Goal: Information Seeking & Learning: Check status

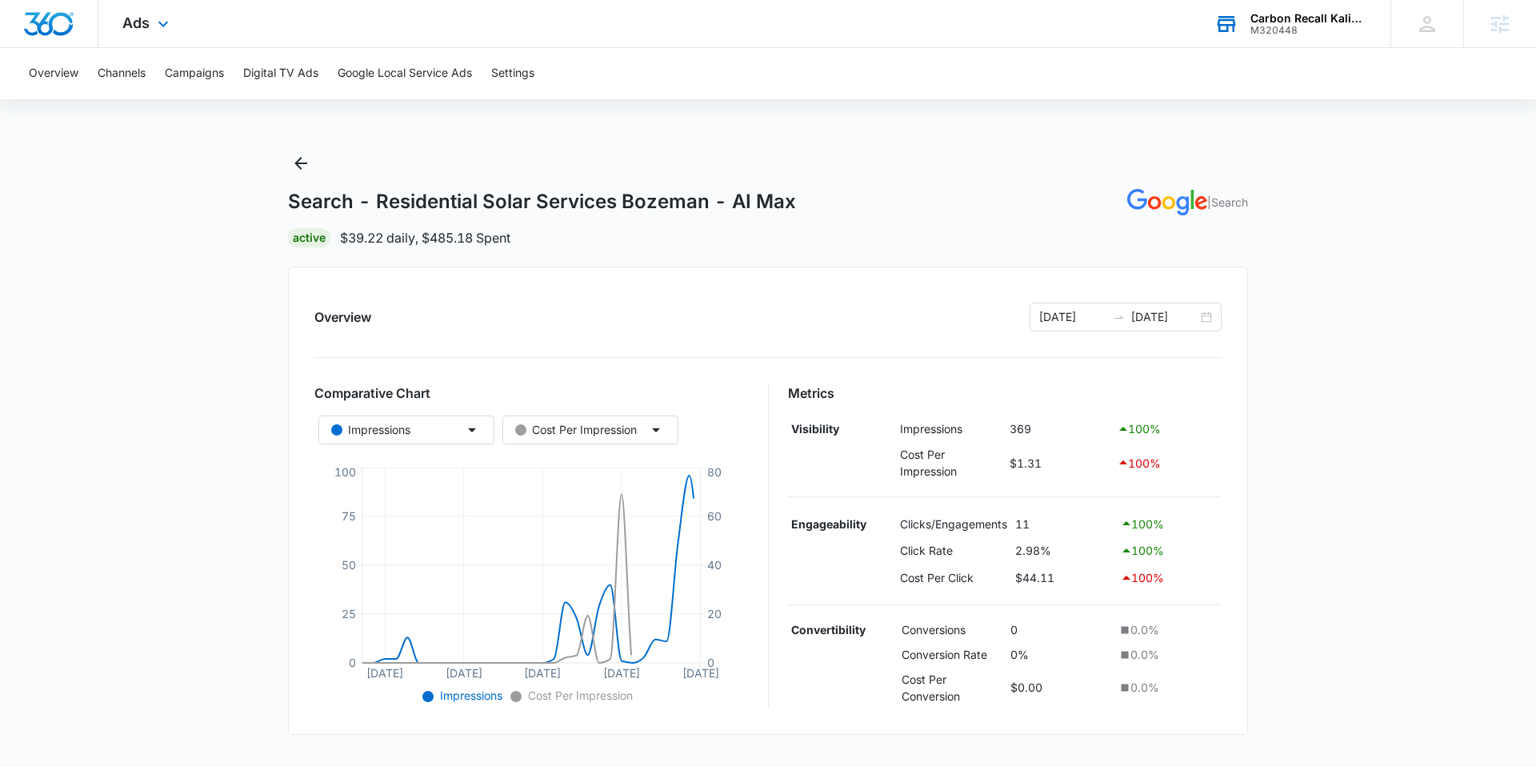
click at [1282, 26] on div "M320448" at bounding box center [1309, 30] width 117 height 11
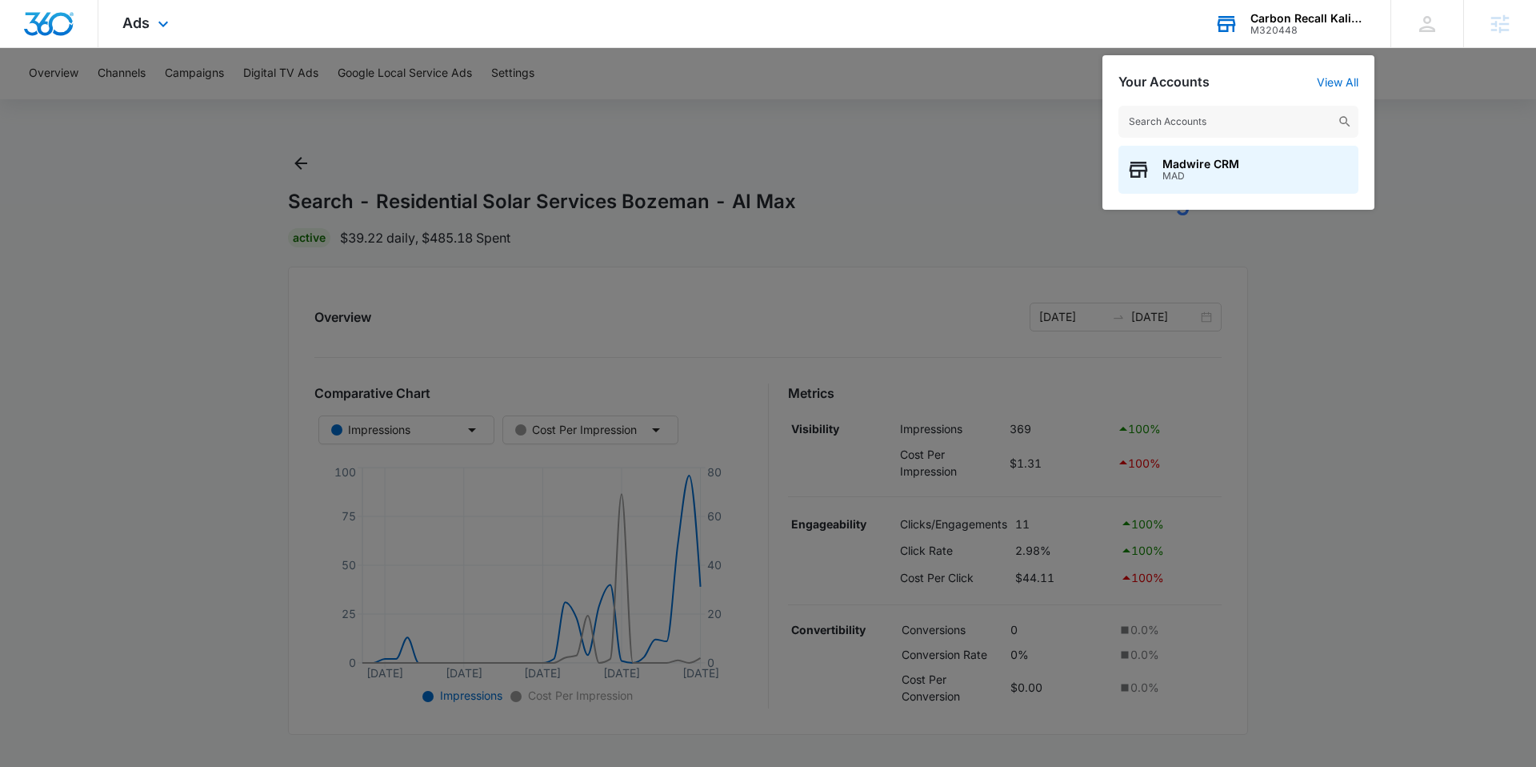
click at [1227, 116] on input "text" at bounding box center [1239, 122] width 240 height 32
type input "alliance painting"
click at [1227, 165] on span "Alliance Painting DFW" at bounding box center [1224, 164] width 122 height 13
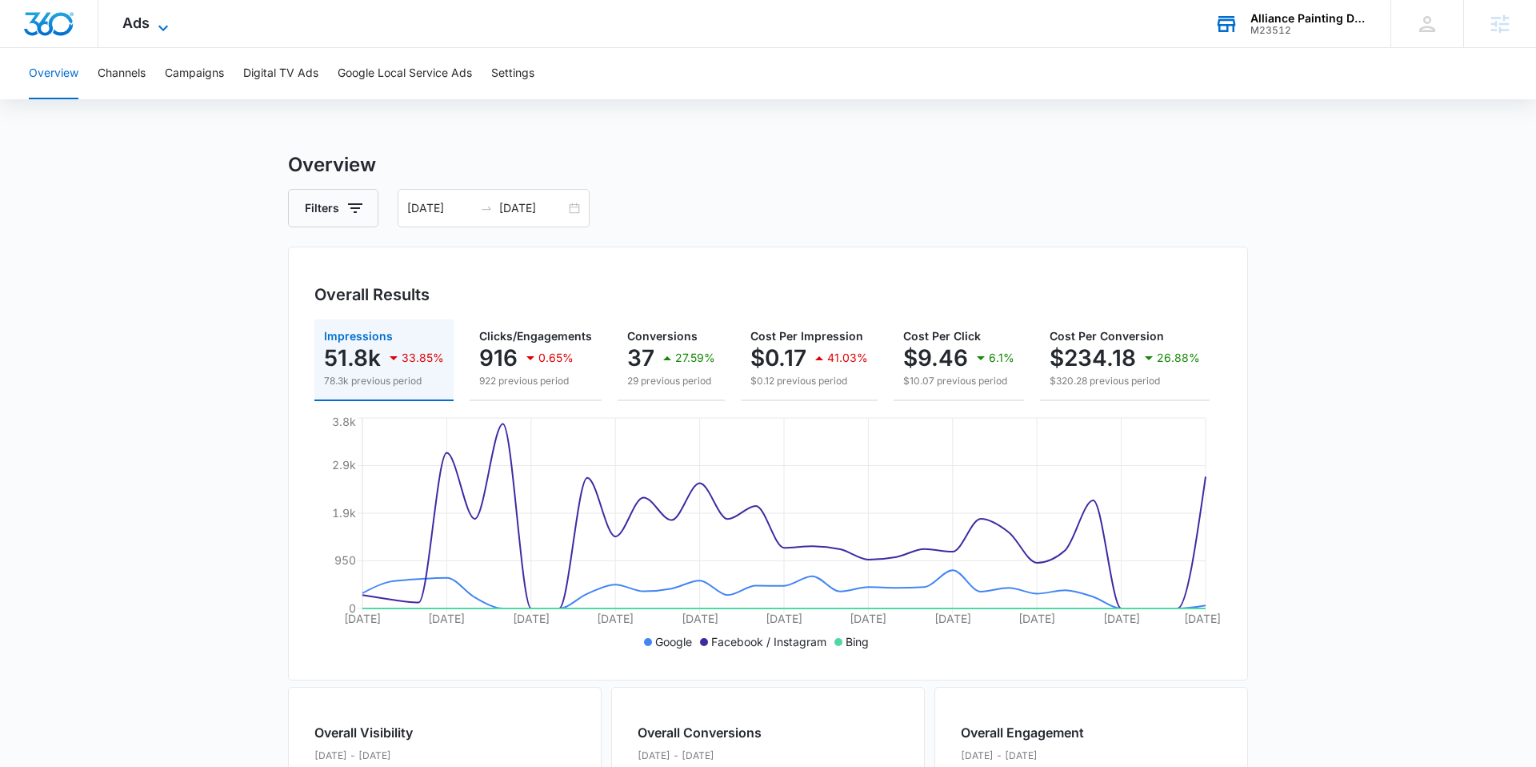
click at [158, 30] on icon at bounding box center [163, 27] width 19 height 19
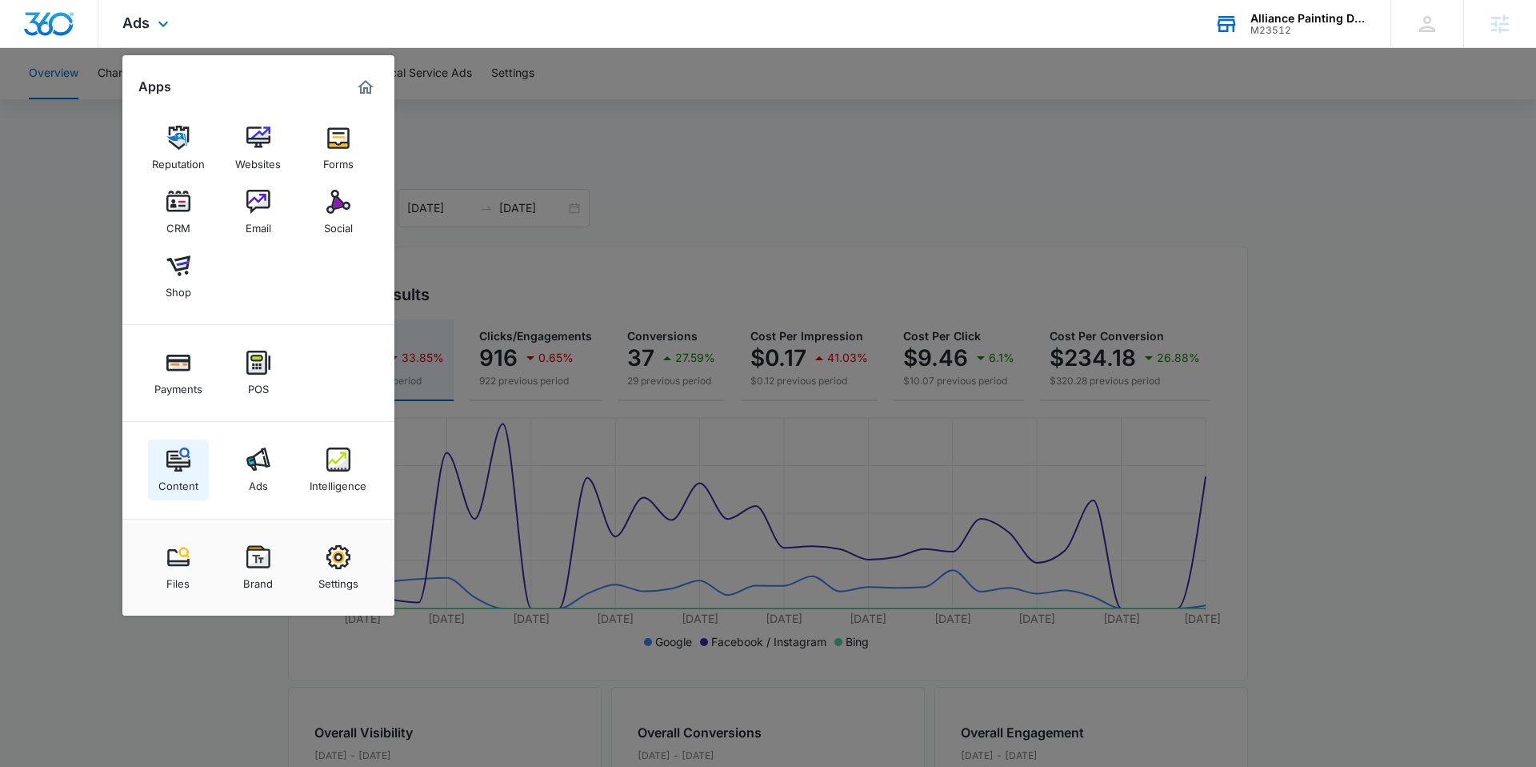
click at [178, 467] on img at bounding box center [178, 459] width 24 height 24
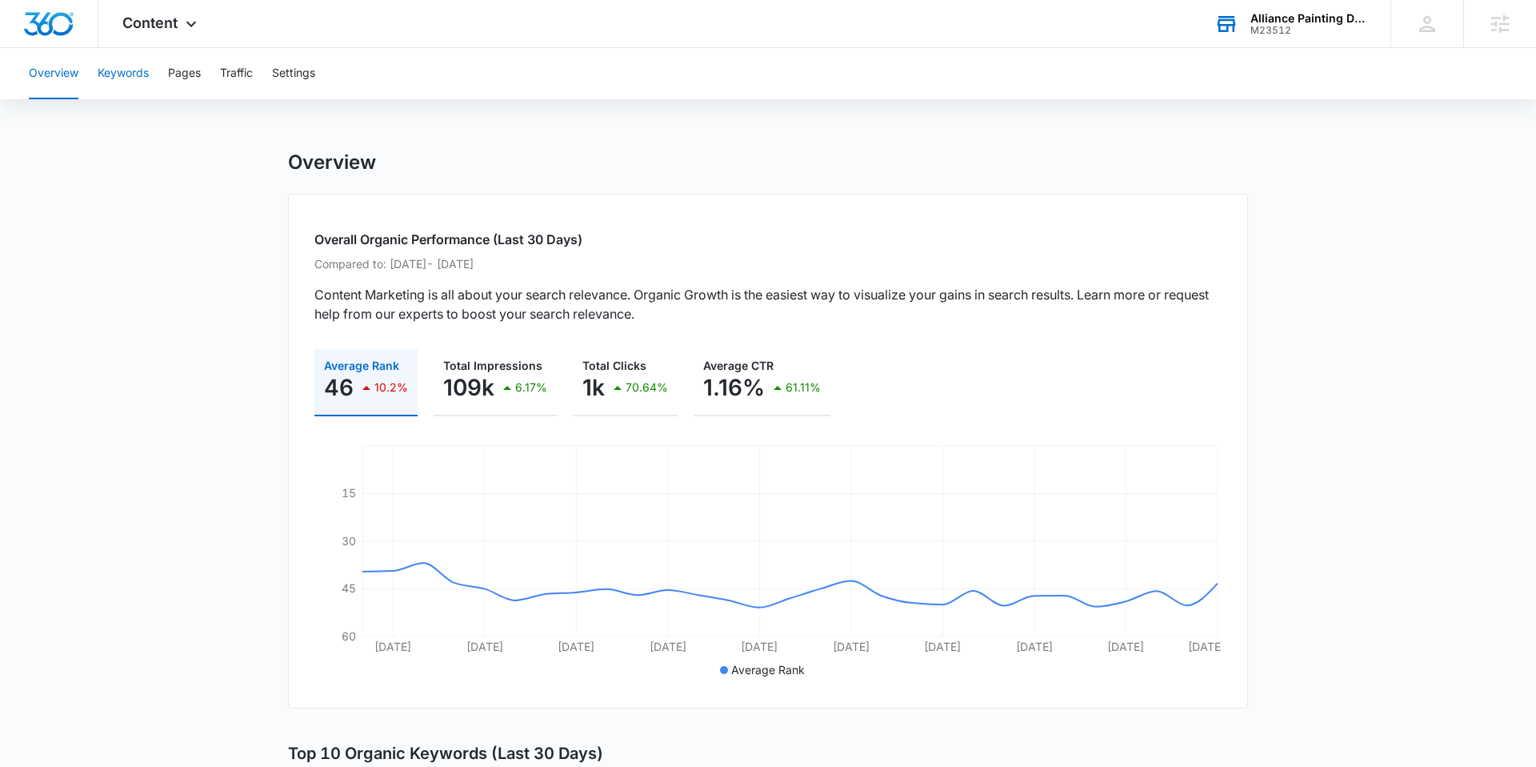
click at [125, 69] on button "Keywords" at bounding box center [123, 73] width 51 height 51
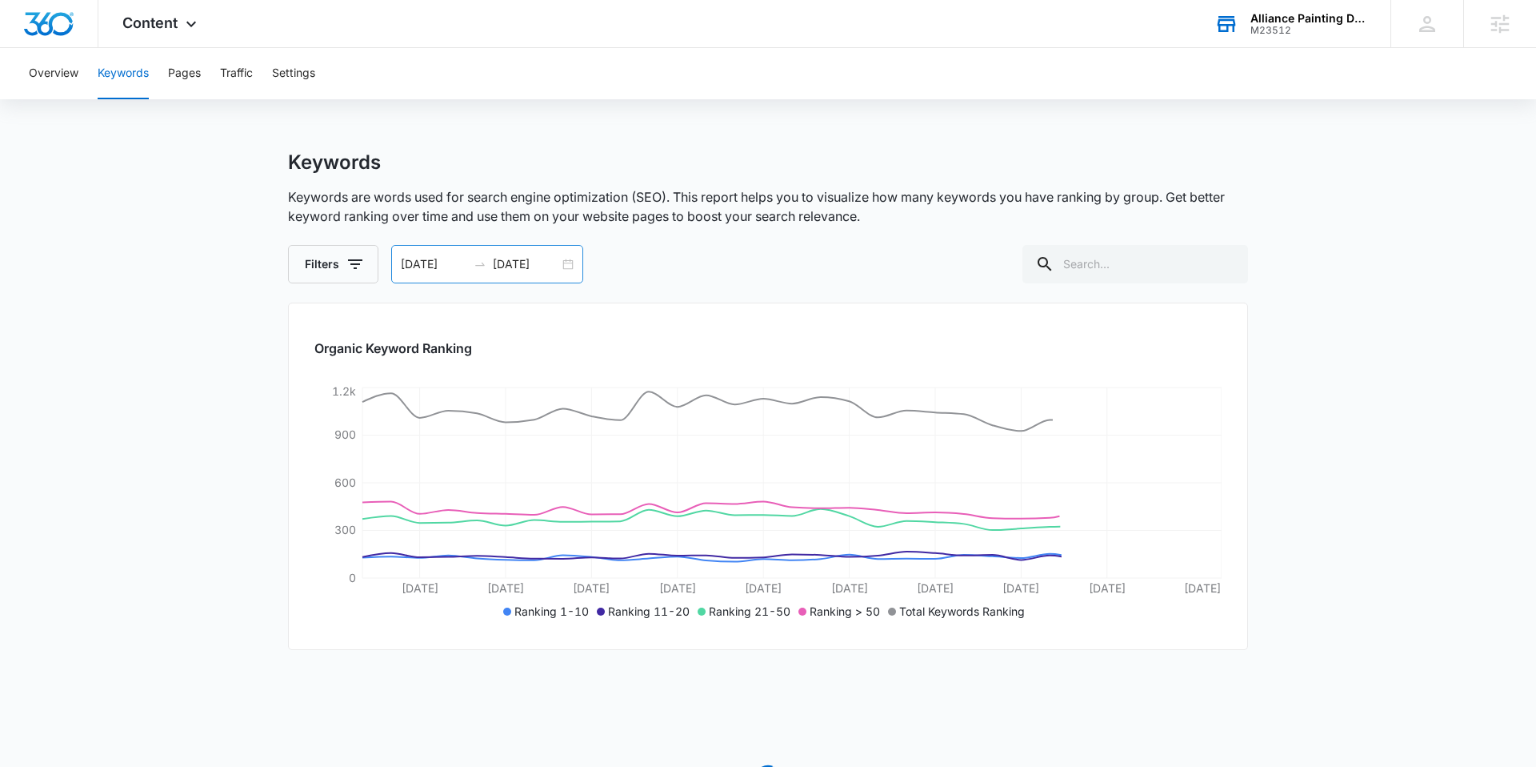
click at [428, 273] on div "[DATE] [DATE]" at bounding box center [487, 264] width 192 height 38
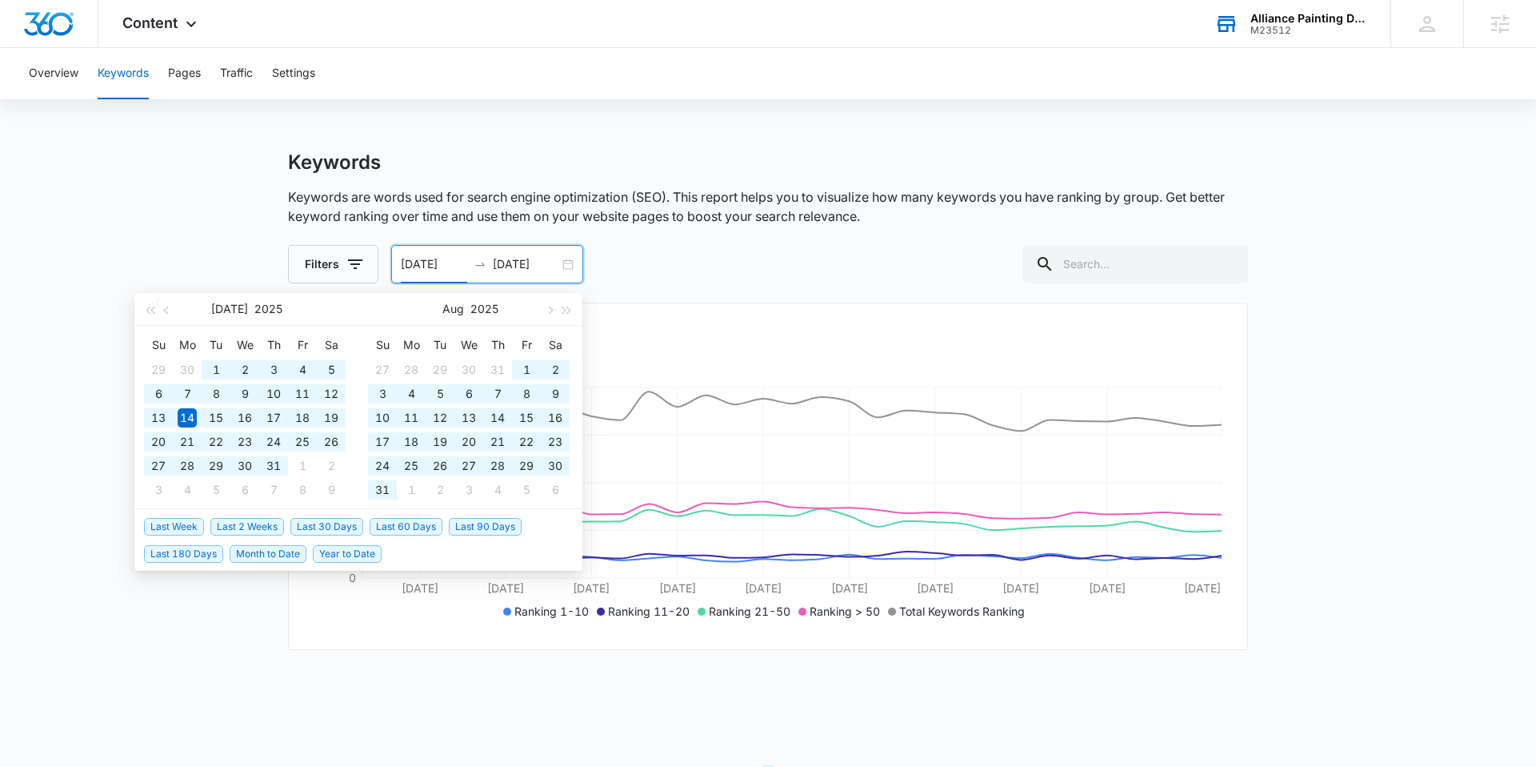
click at [362, 555] on span "Year to Date" at bounding box center [347, 554] width 69 height 18
type input "[DATE]"
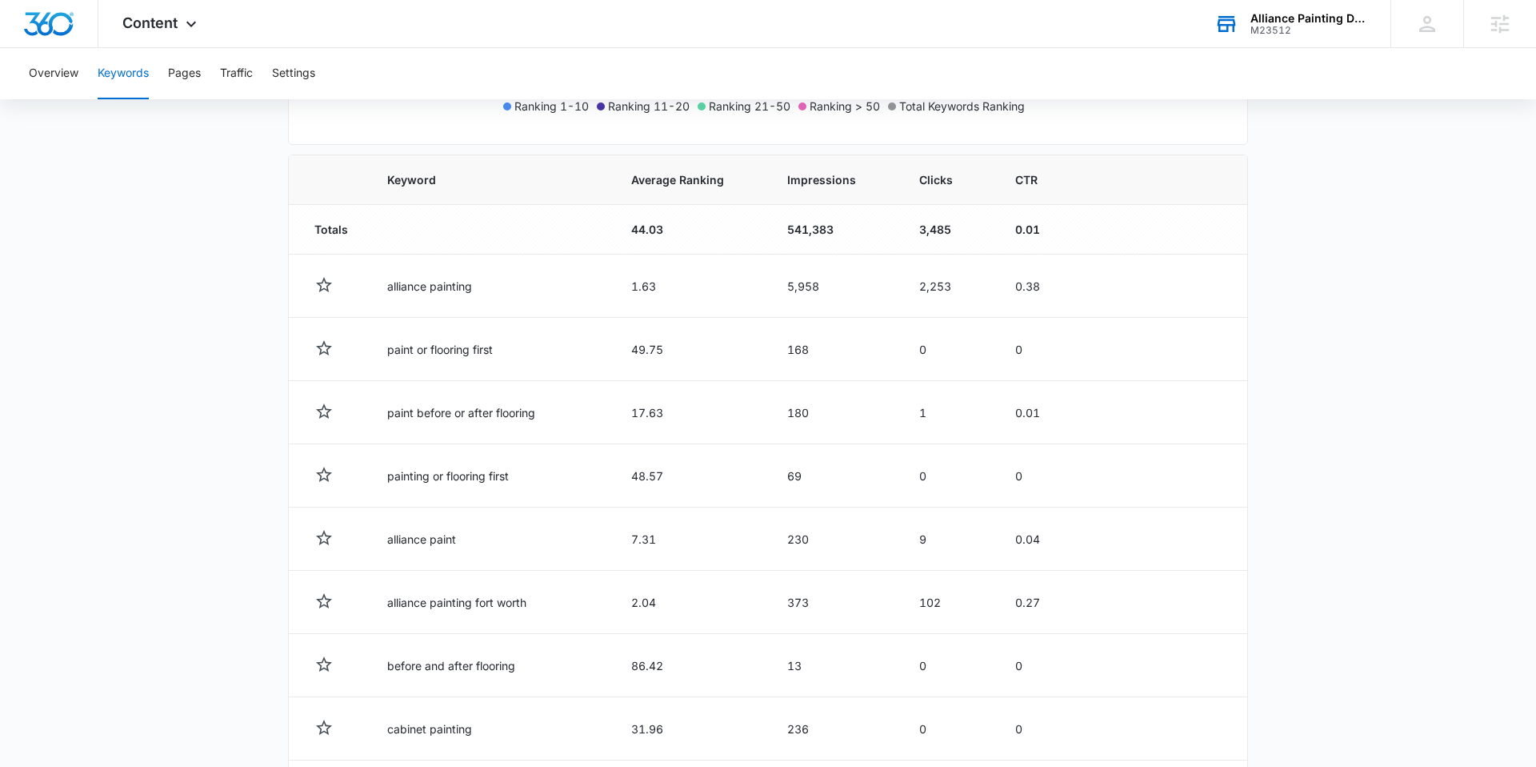
scroll to position [506, 0]
click at [619, 196] on th "Average Ranking" at bounding box center [690, 179] width 156 height 50
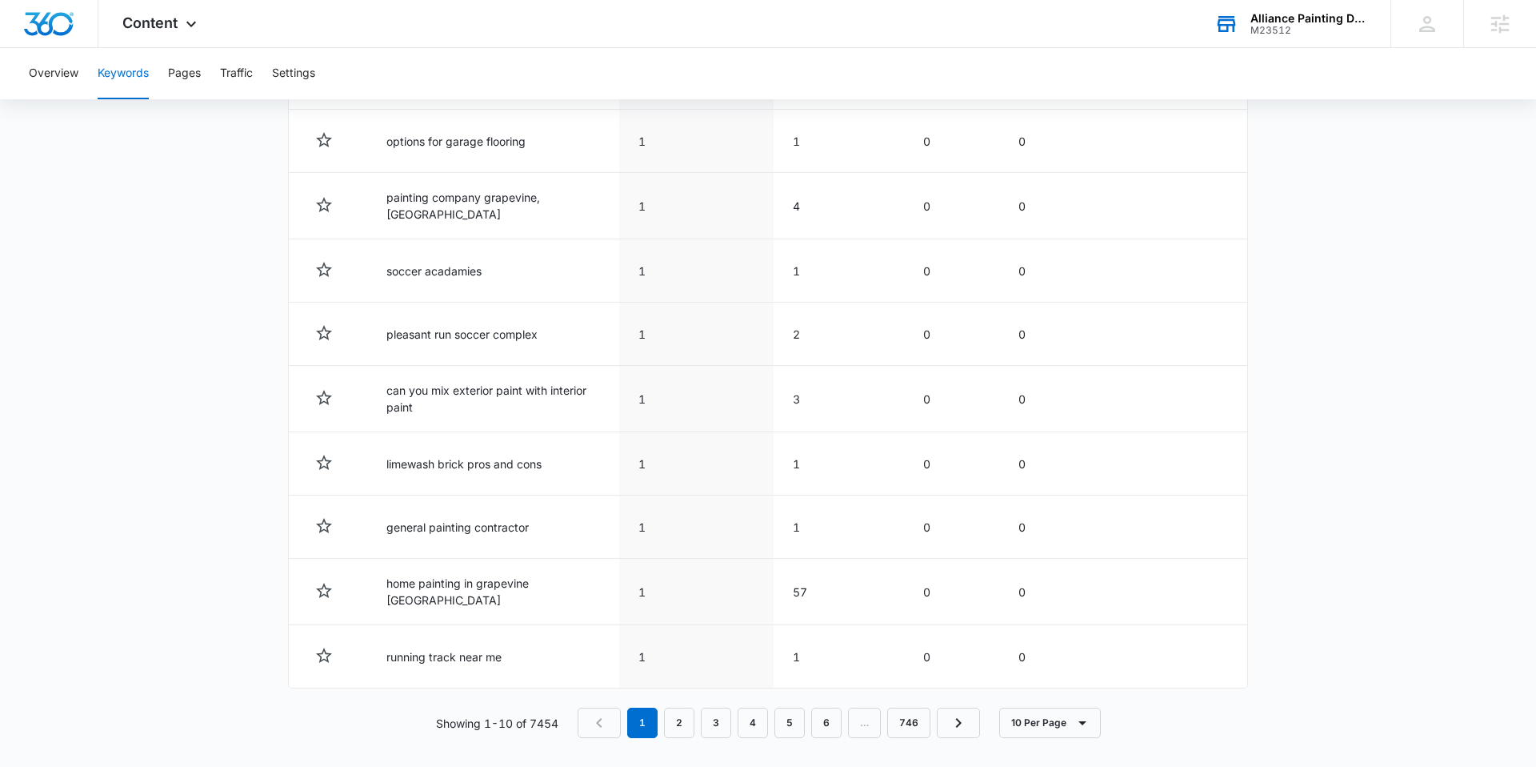
scroll to position [712, 0]
click at [691, 719] on link "2" at bounding box center [679, 723] width 30 height 30
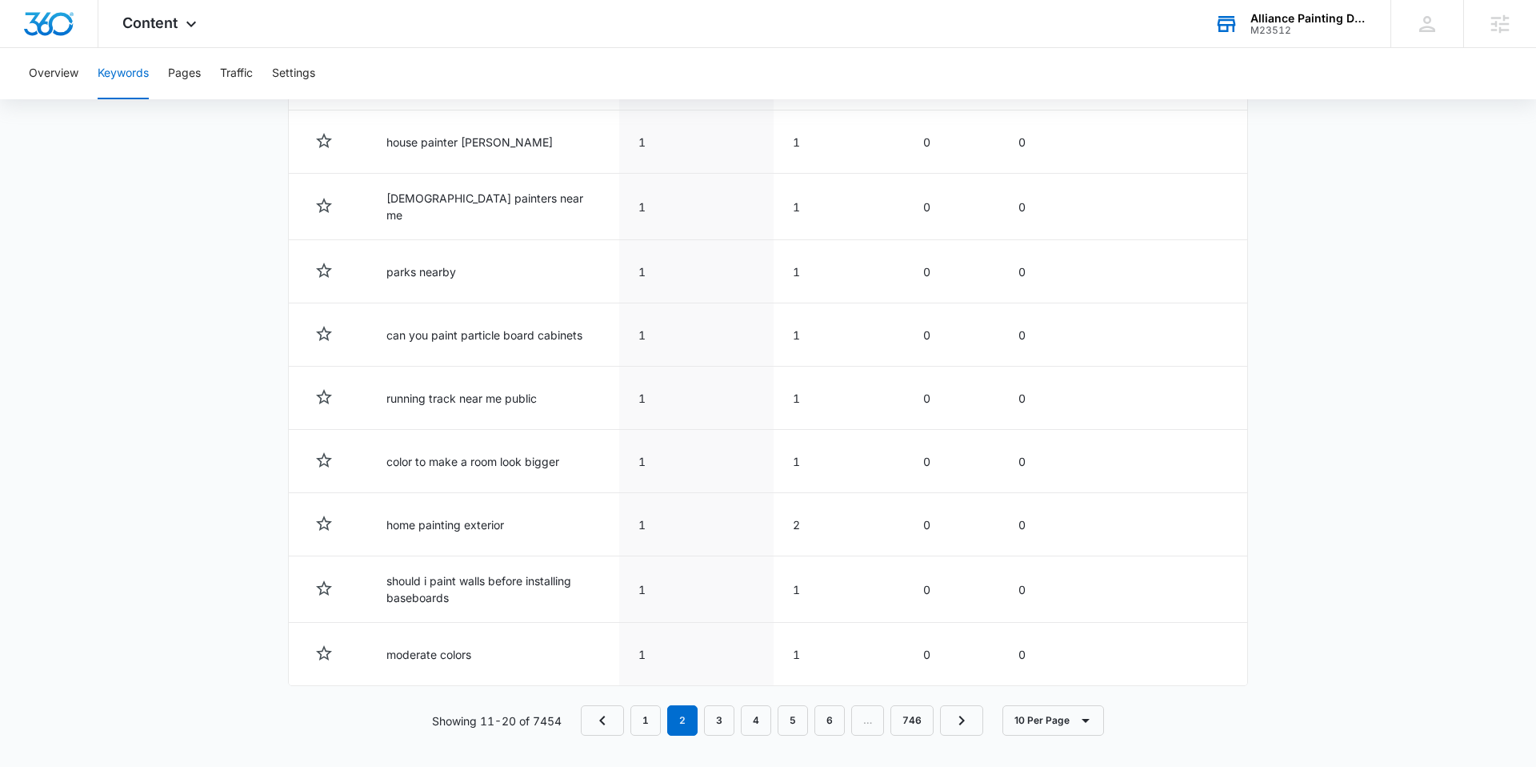
scroll to position [716, 0]
click at [717, 707] on link "3" at bounding box center [719, 716] width 30 height 30
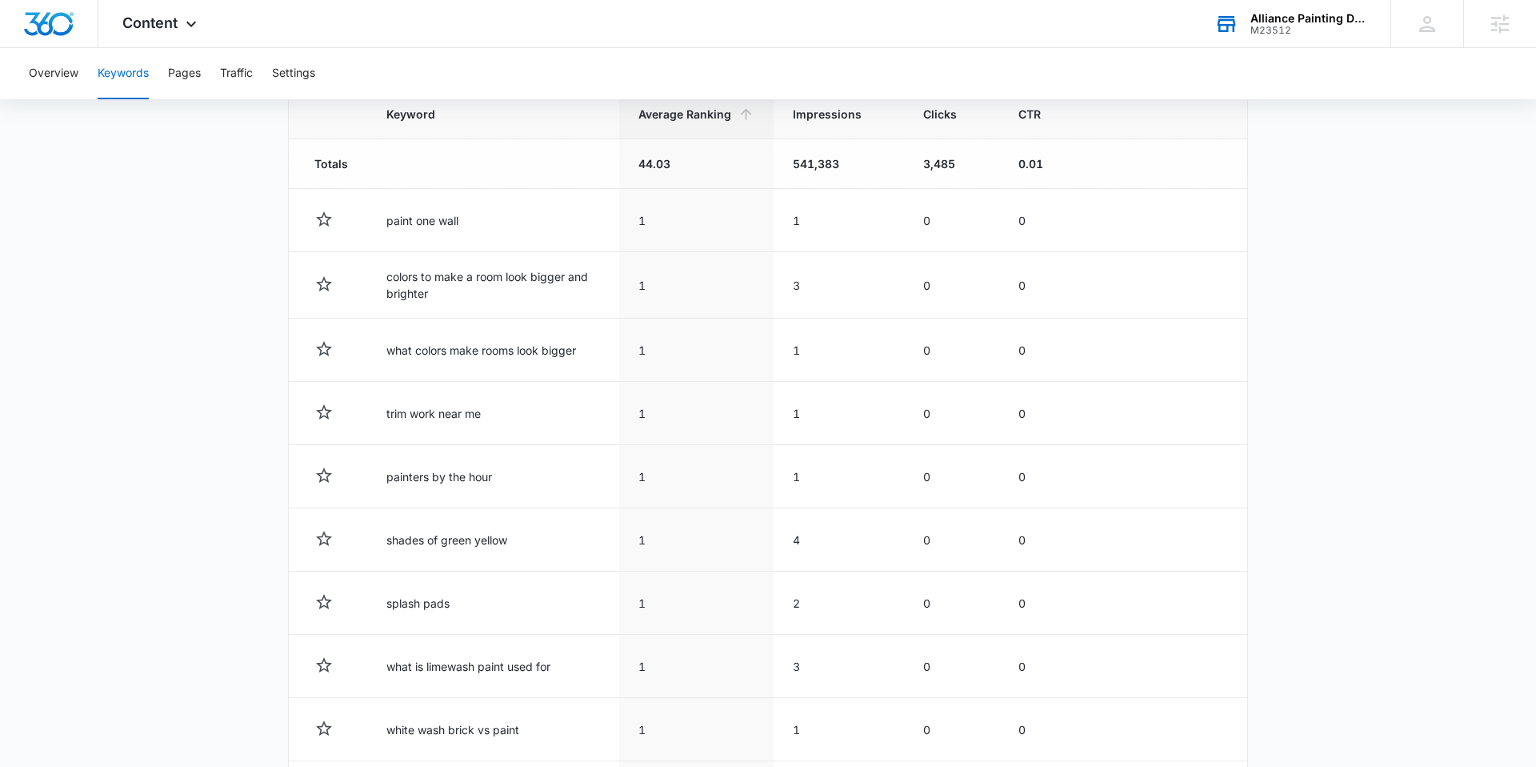
scroll to position [570, 0]
click at [819, 122] on span "Impressions" at bounding box center [827, 114] width 69 height 17
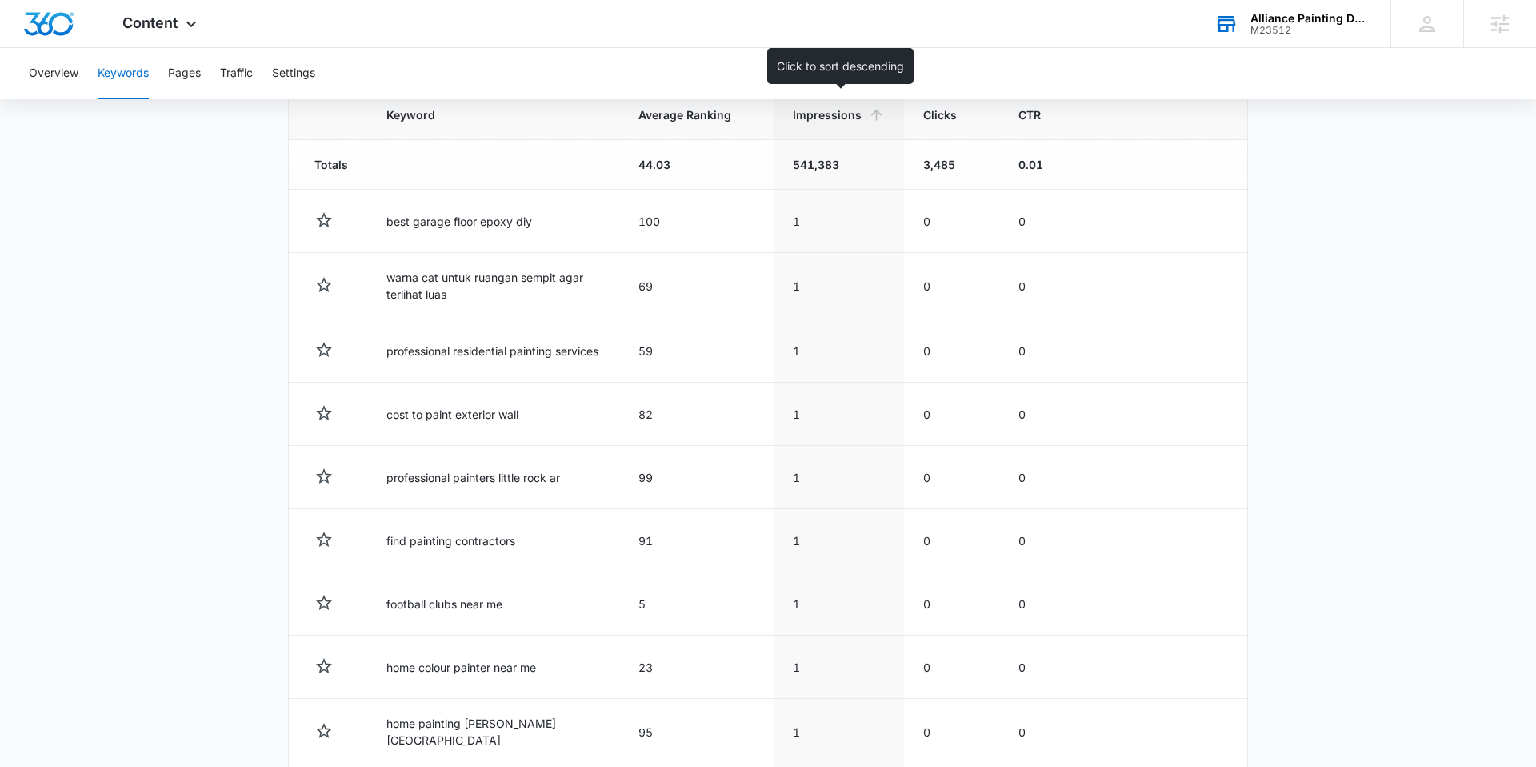
click at [809, 120] on span "Impressions" at bounding box center [827, 114] width 69 height 17
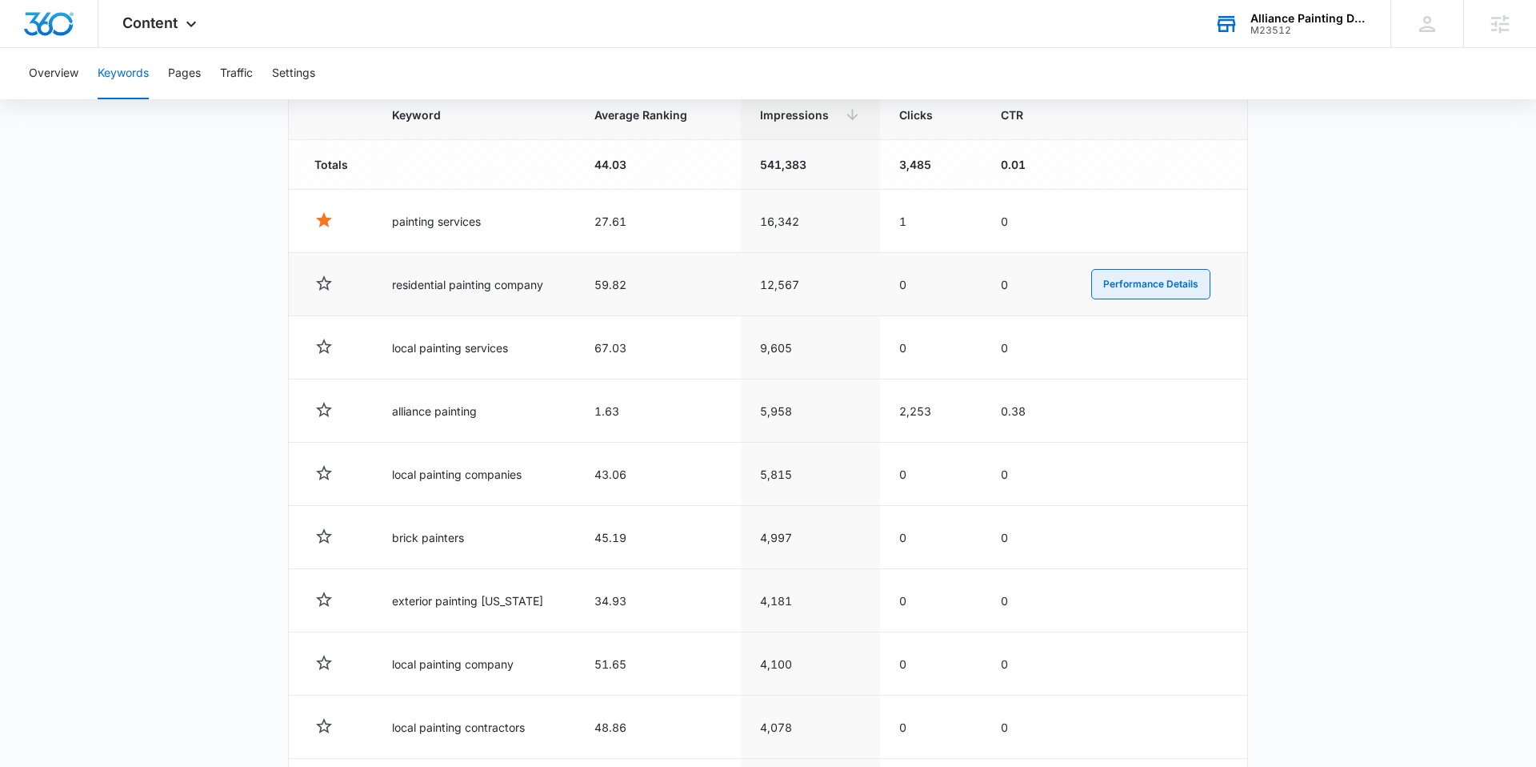
click at [1130, 279] on button "Performance Details" at bounding box center [1150, 284] width 119 height 30
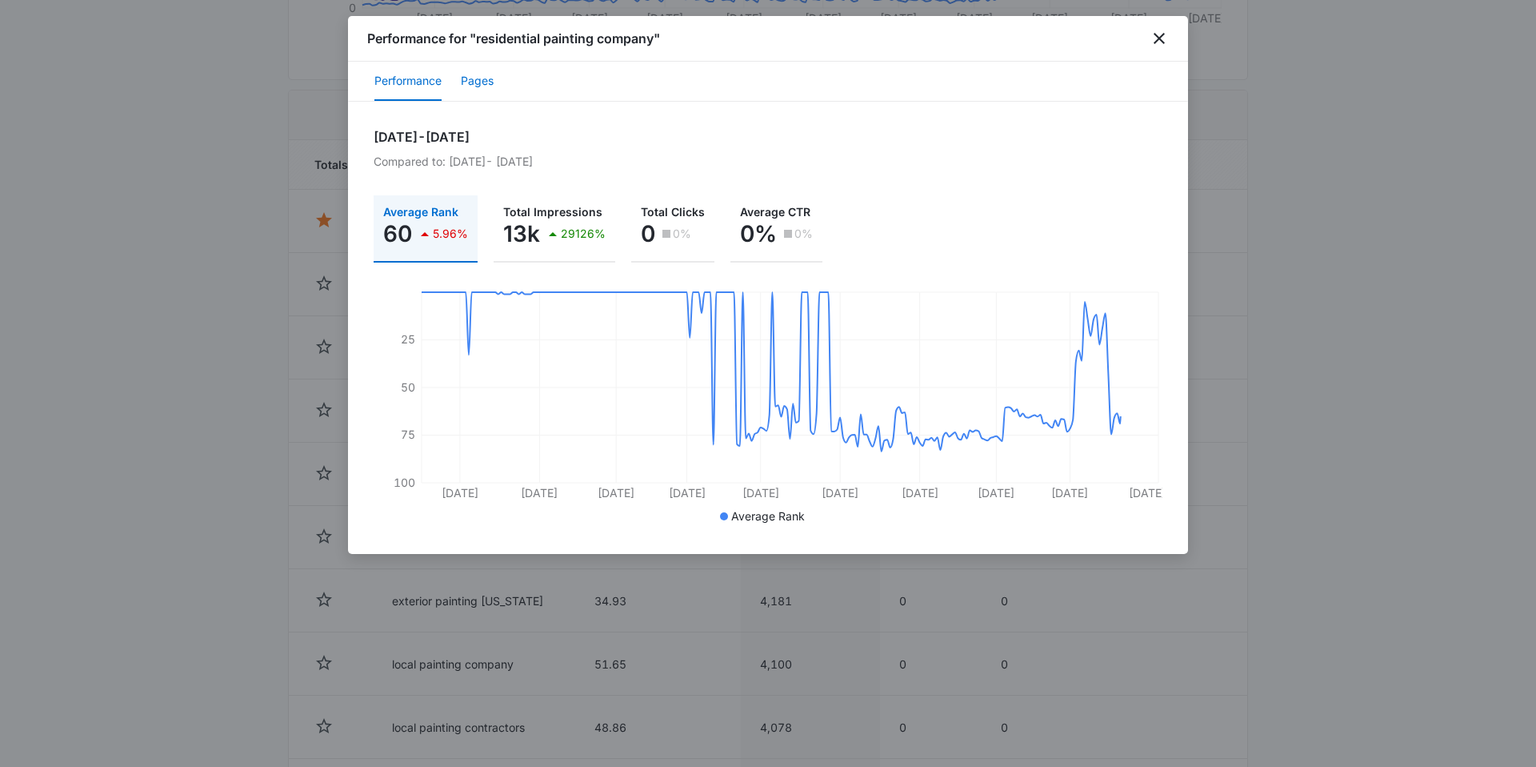
click at [470, 84] on button "Pages" at bounding box center [477, 81] width 33 height 38
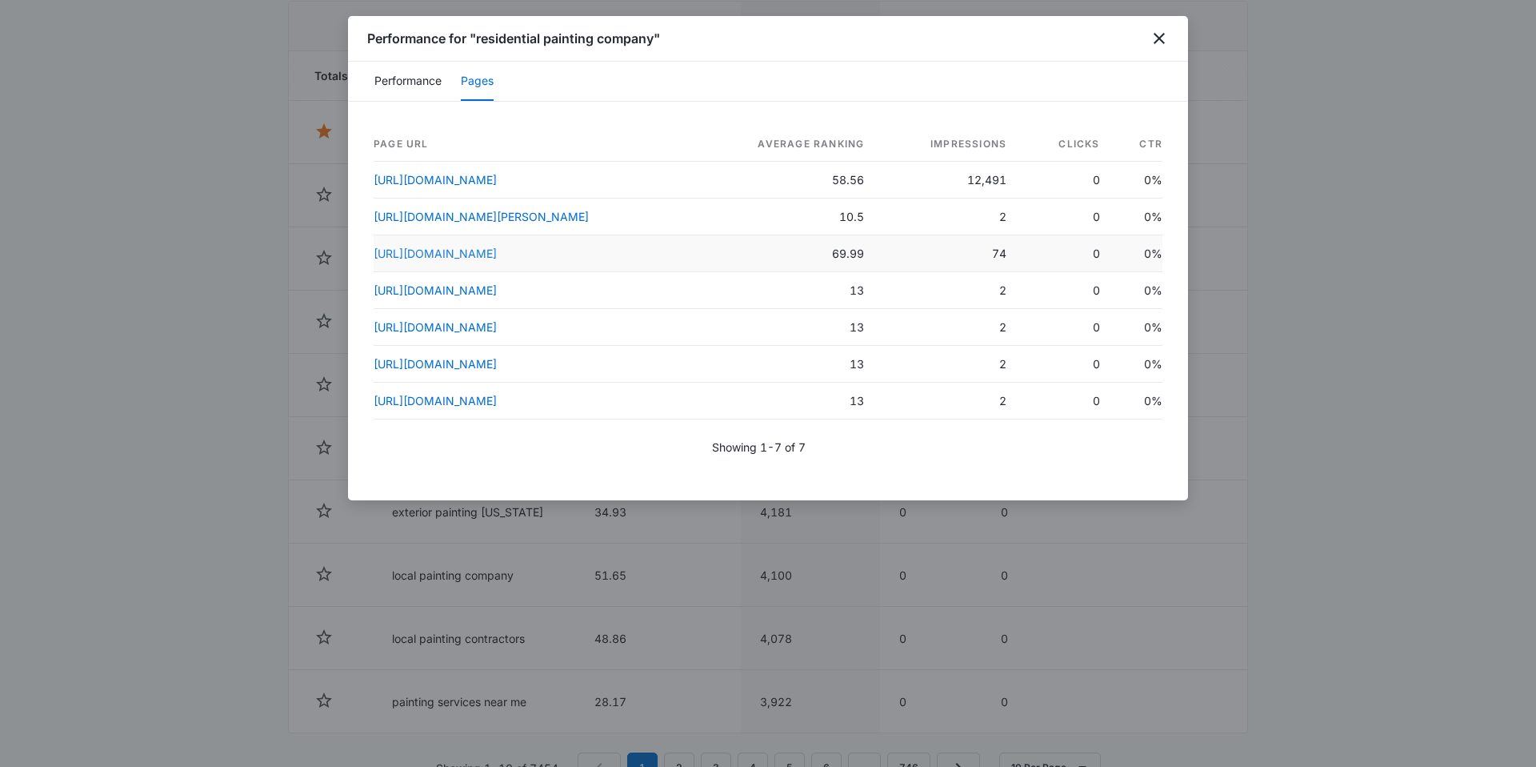
scroll to position [663, 0]
click at [1164, 37] on icon "close" at bounding box center [1159, 38] width 19 height 19
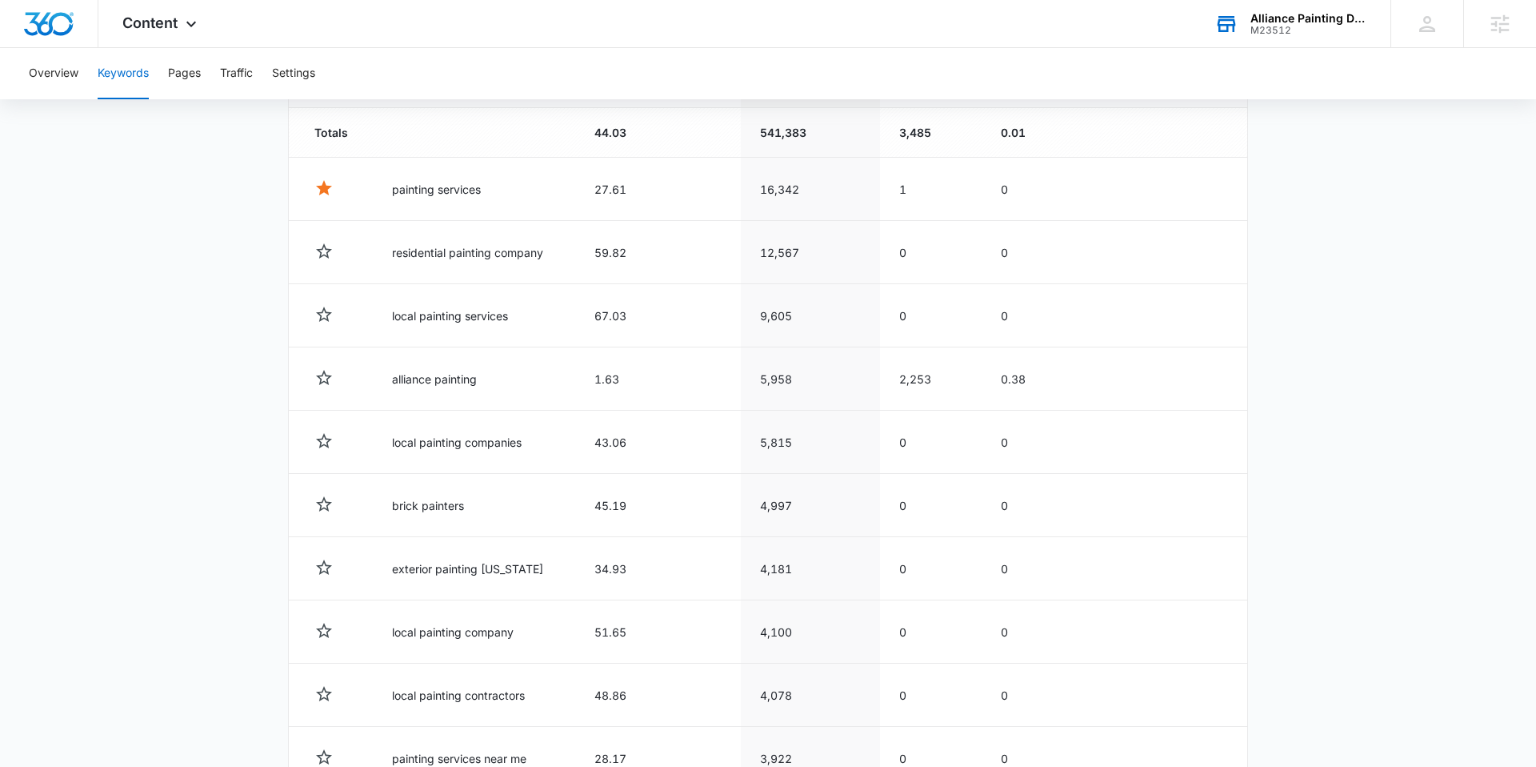
scroll to position [696, 0]
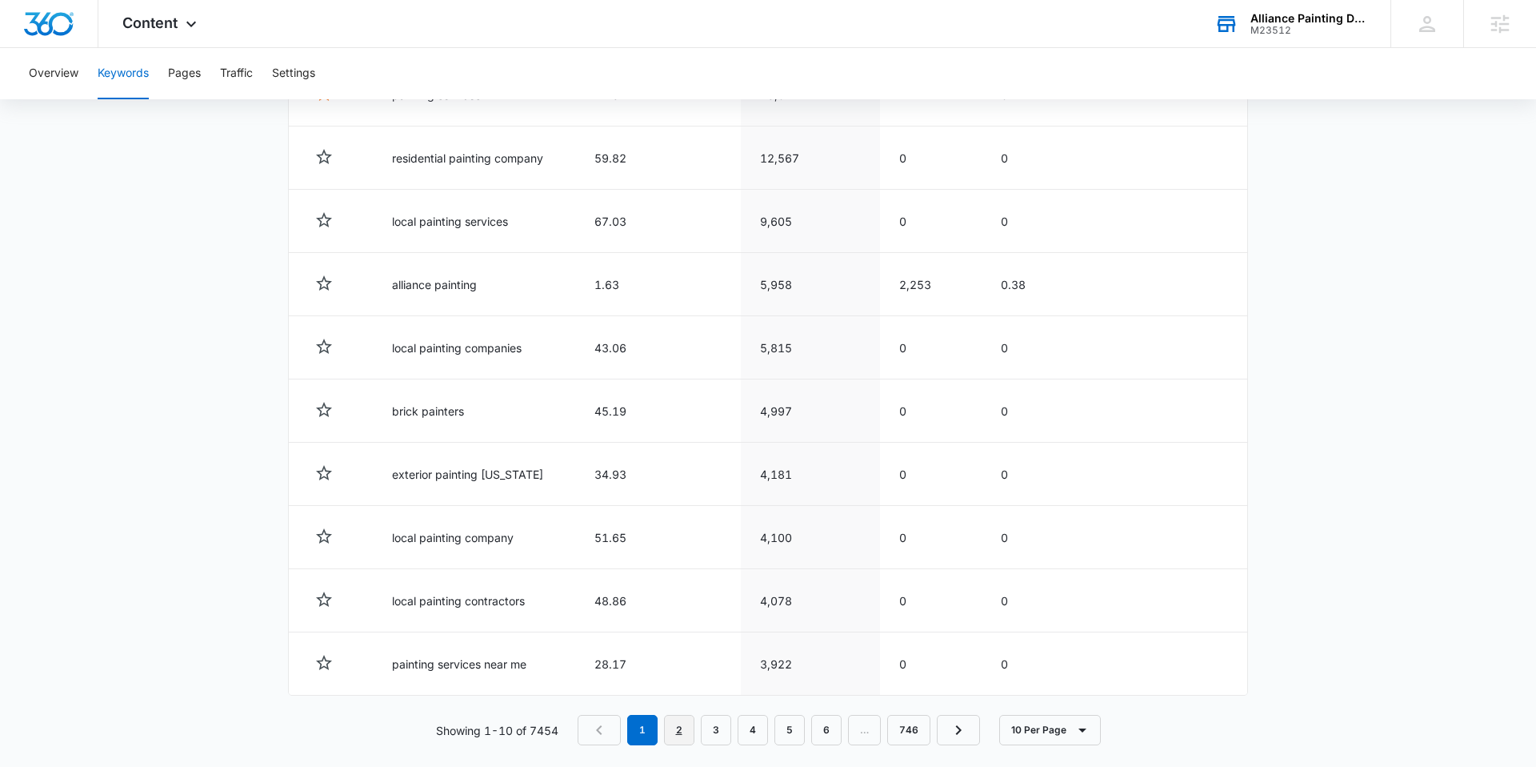
click at [679, 723] on link "2" at bounding box center [679, 730] width 30 height 30
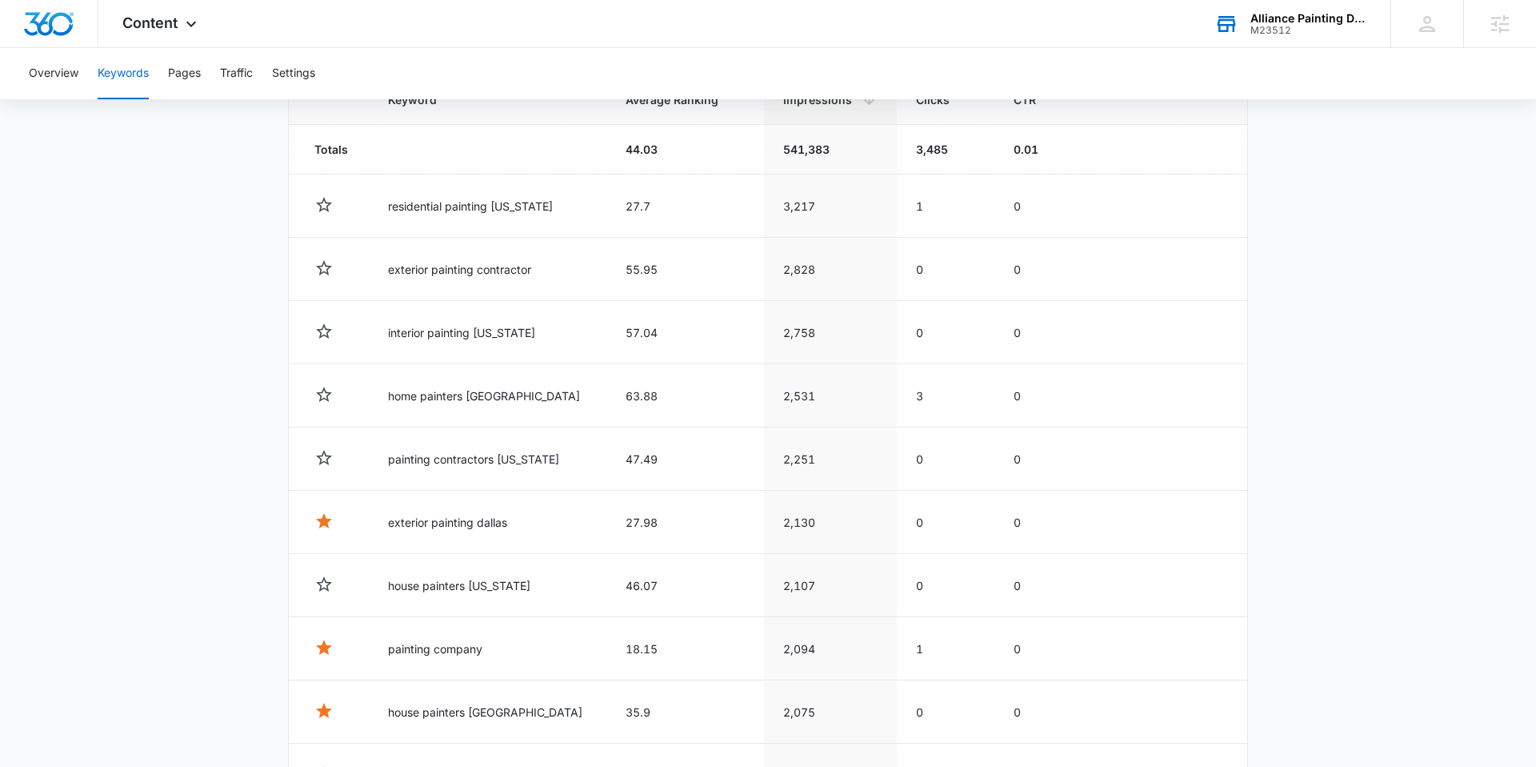
scroll to position [563, 0]
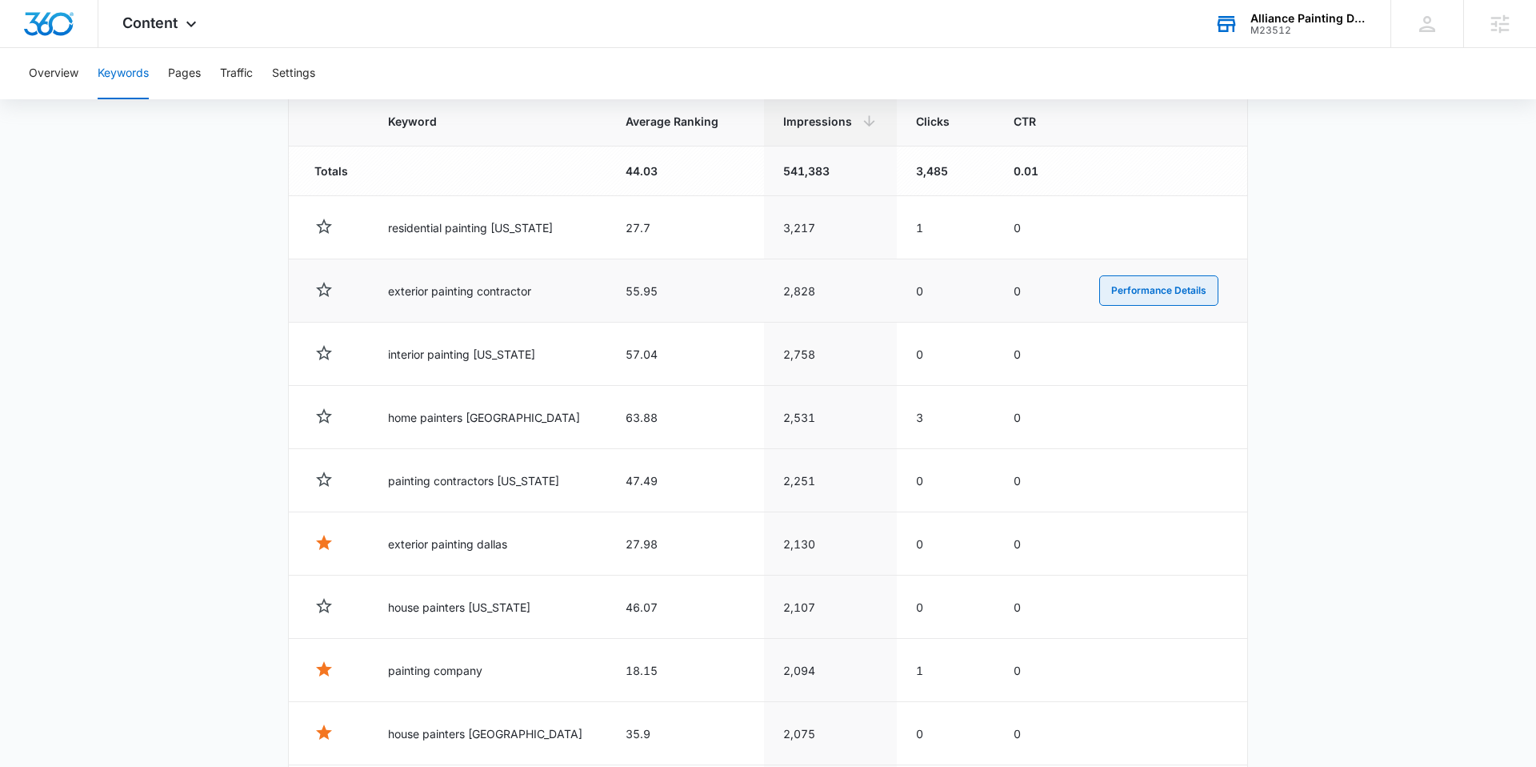
click at [1167, 289] on button "Performance Details" at bounding box center [1158, 290] width 119 height 30
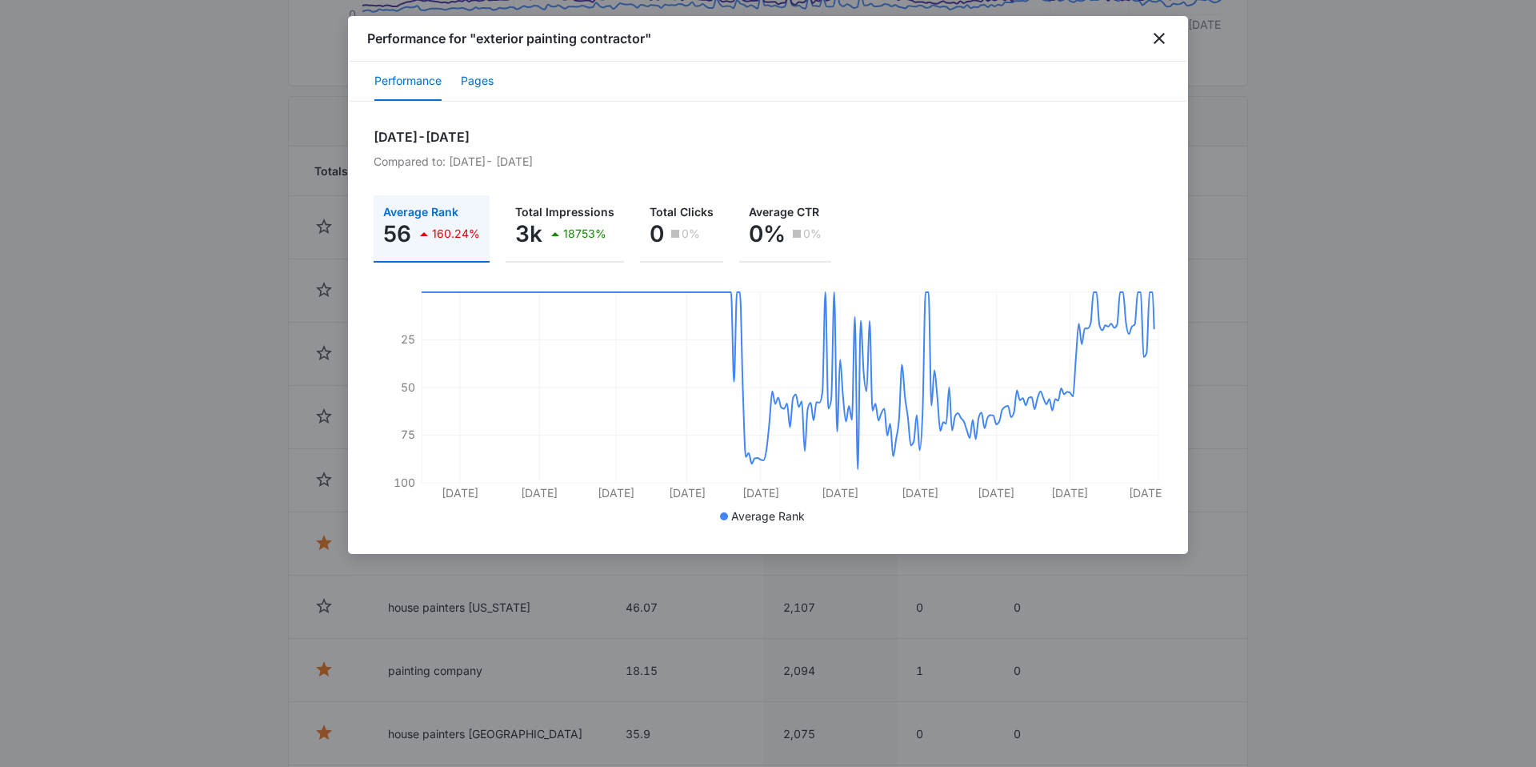
click at [469, 80] on button "Pages" at bounding box center [477, 81] width 33 height 38
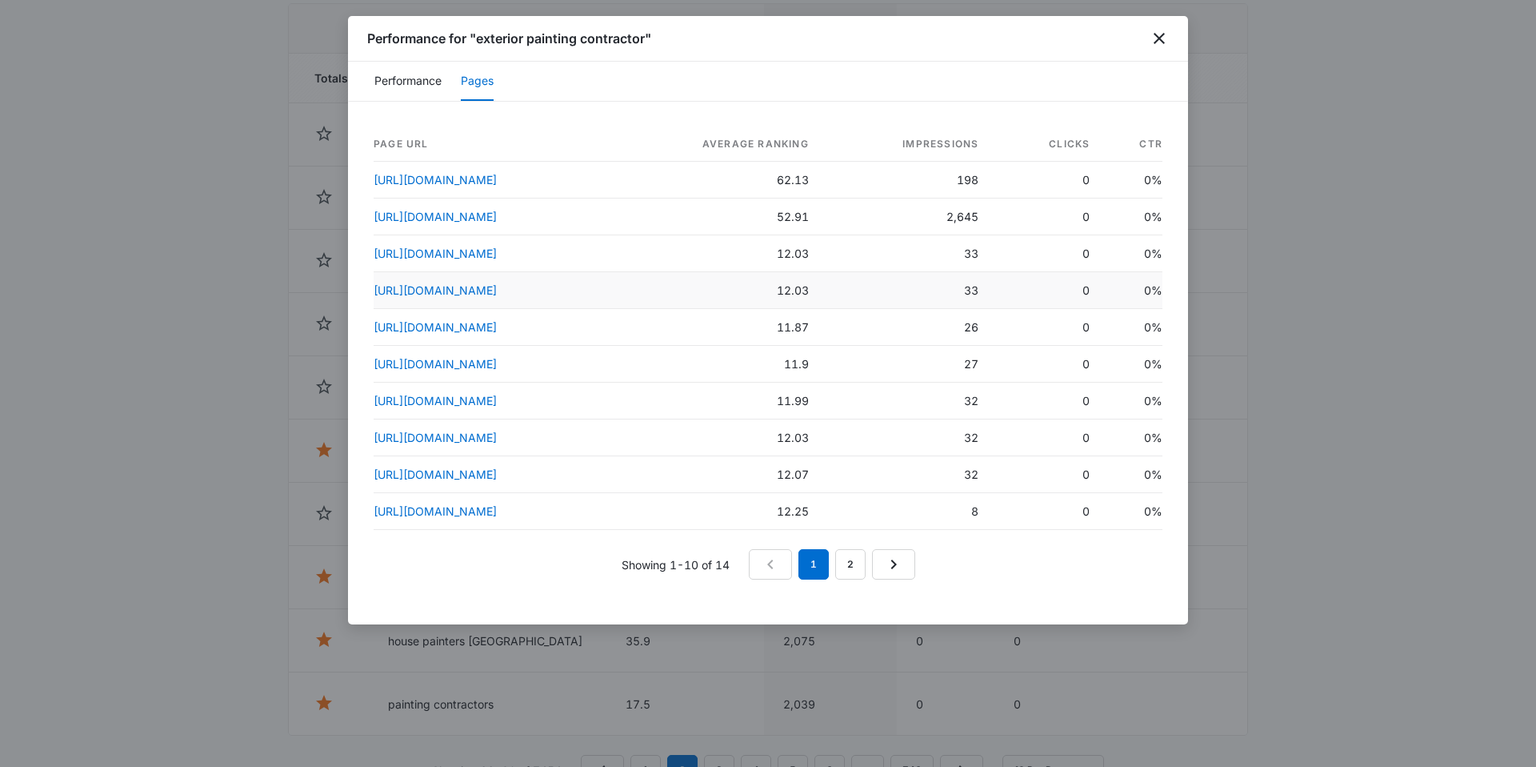
scroll to position [713, 0]
click at [850, 555] on link "2" at bounding box center [850, 564] width 30 height 30
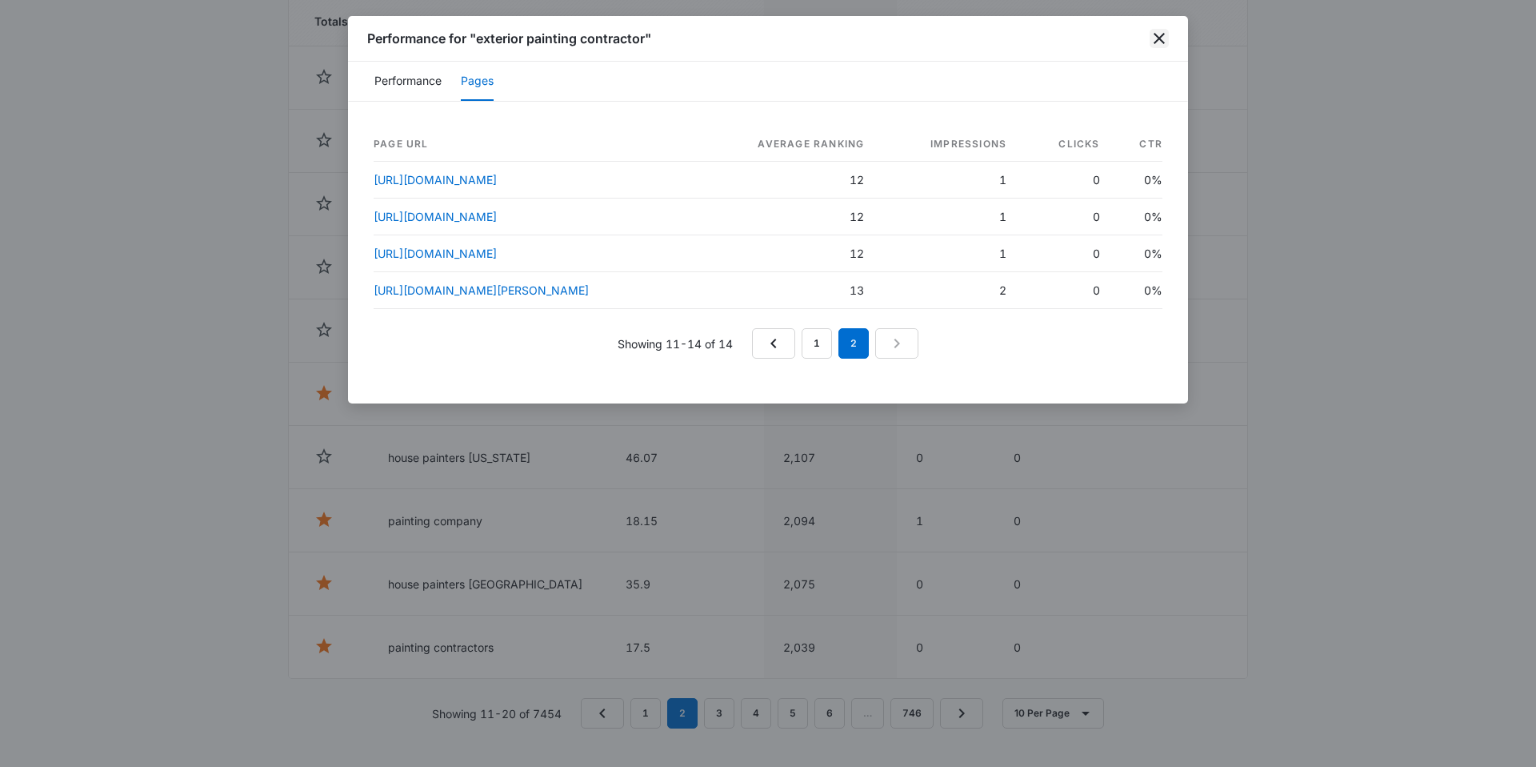
click at [1157, 40] on icon "close" at bounding box center [1159, 38] width 11 height 11
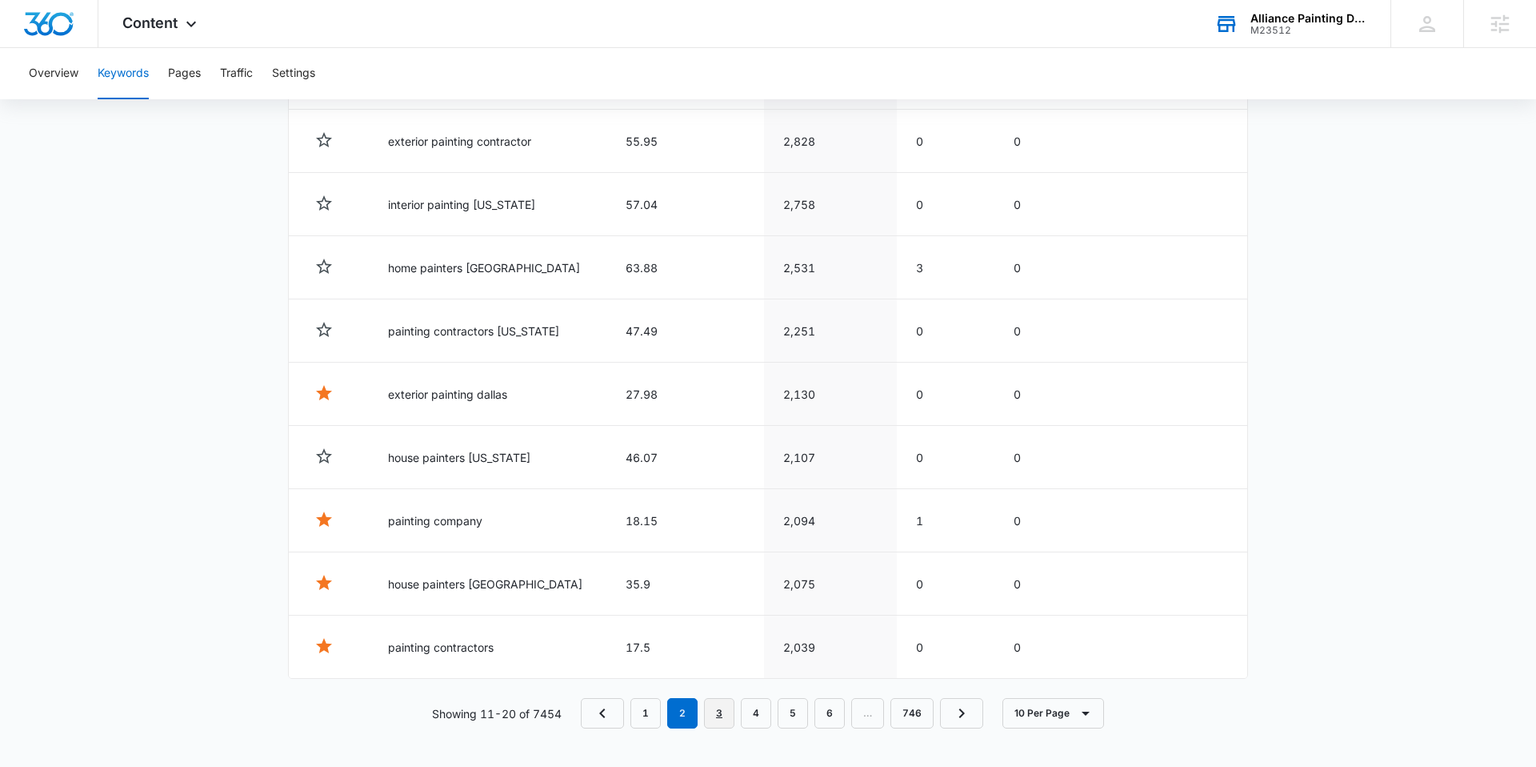
click at [724, 711] on link "3" at bounding box center [719, 713] width 30 height 30
